Goal: Find specific page/section: Find specific page/section

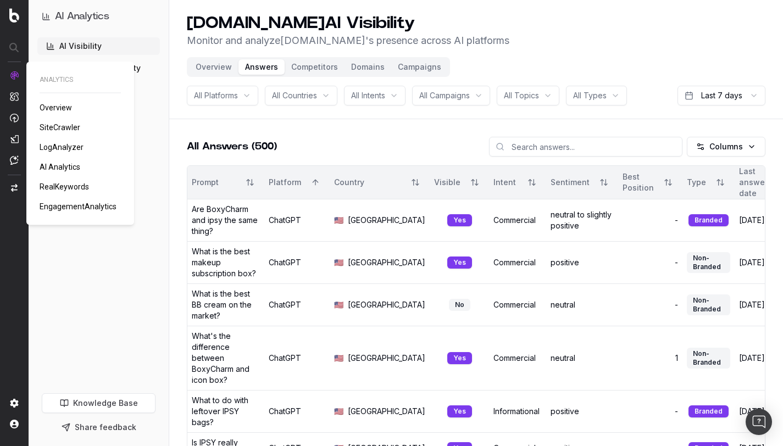
click at [69, 168] on span "AI Analytics" at bounding box center [60, 167] width 41 height 9
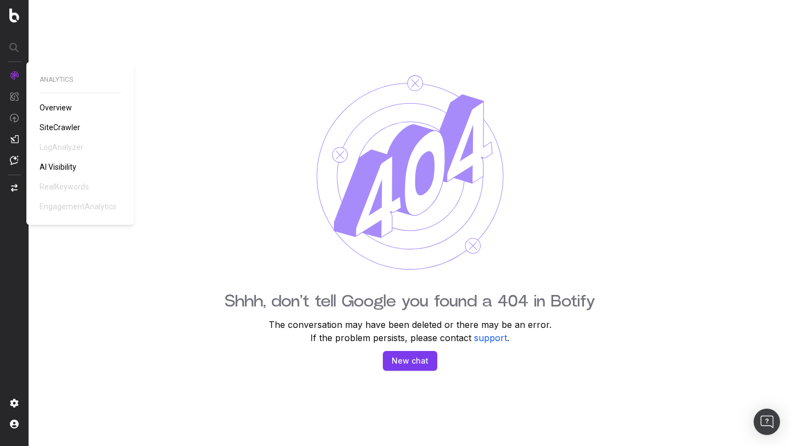
click at [68, 169] on span "AI Visibility" at bounding box center [58, 167] width 37 height 9
